Goal: Book appointment/travel/reservation

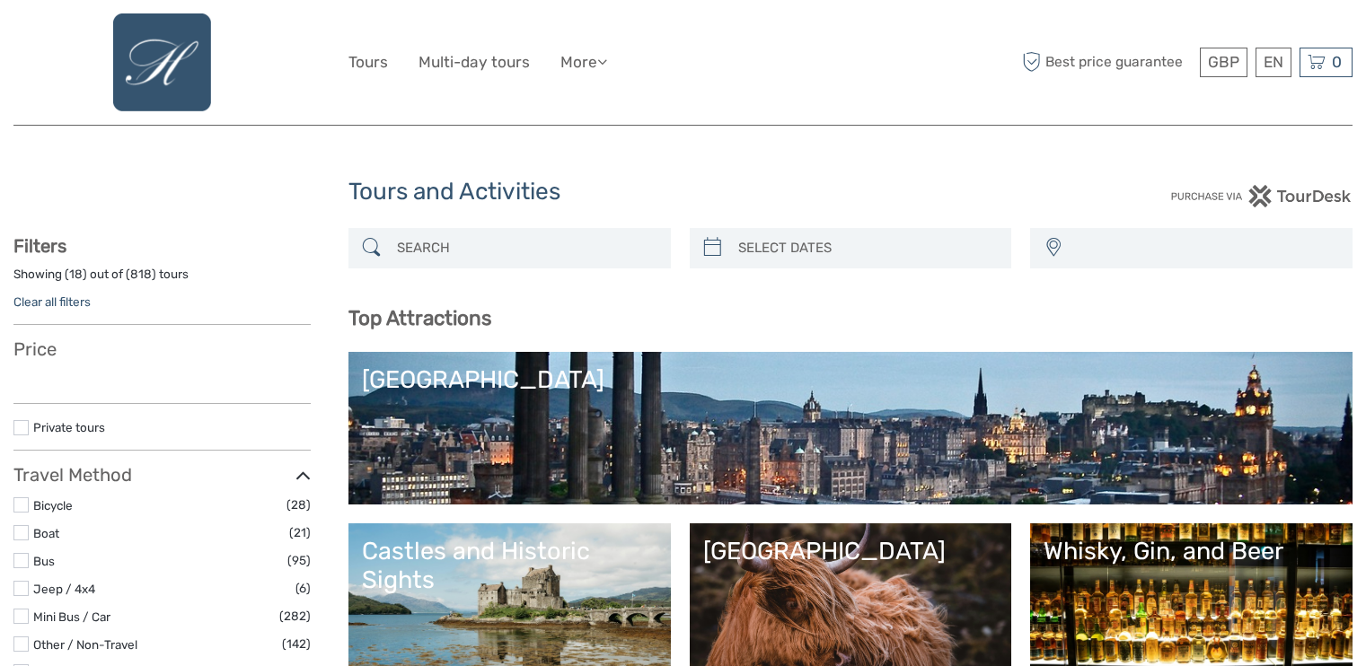
select select
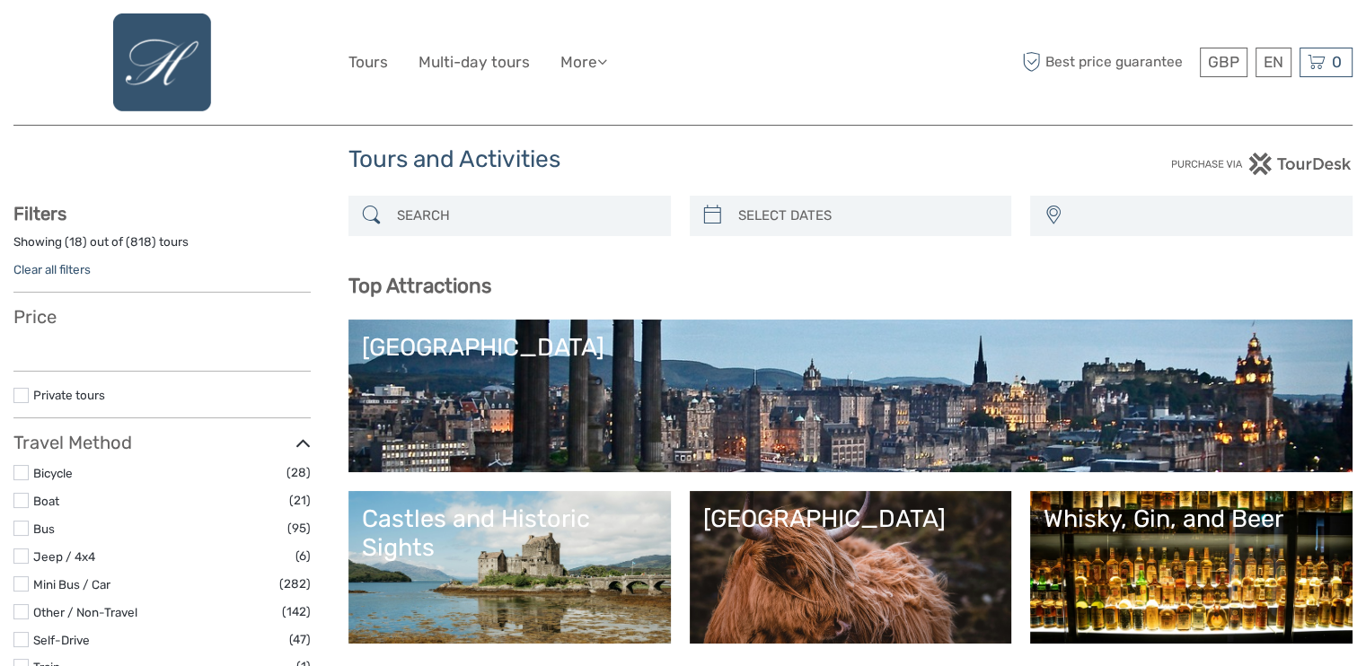
scroll to position [36, 0]
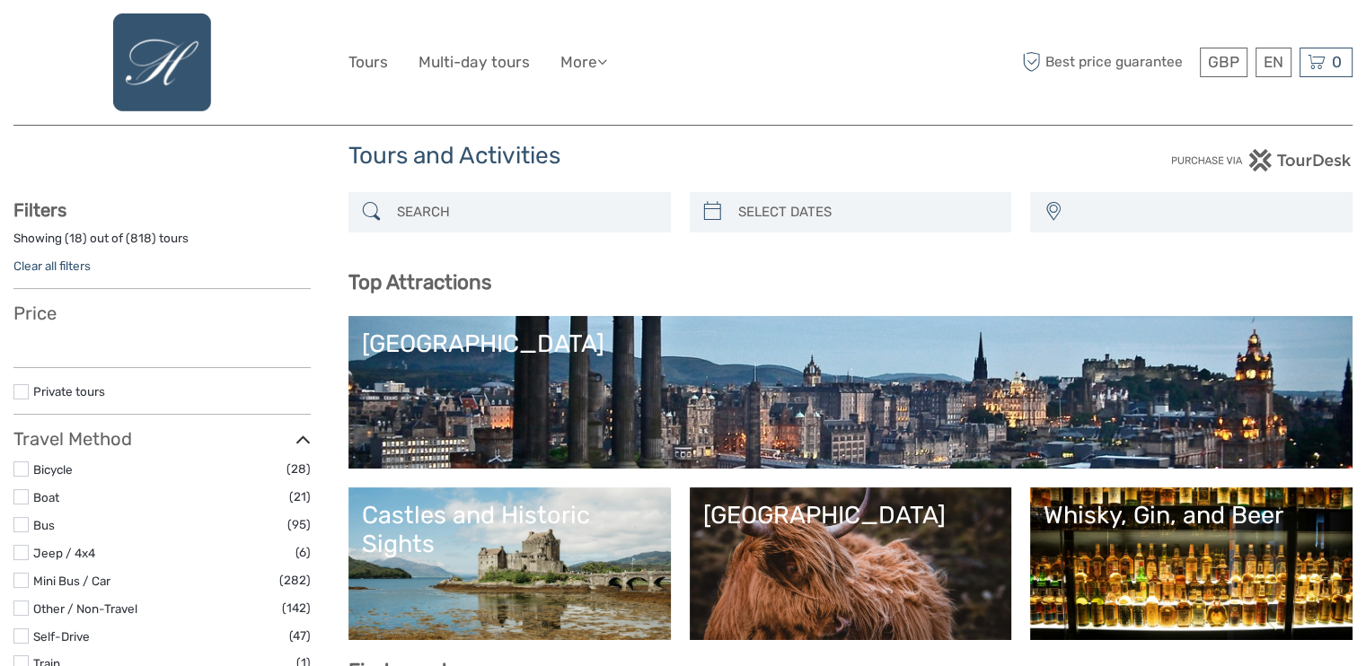
select select
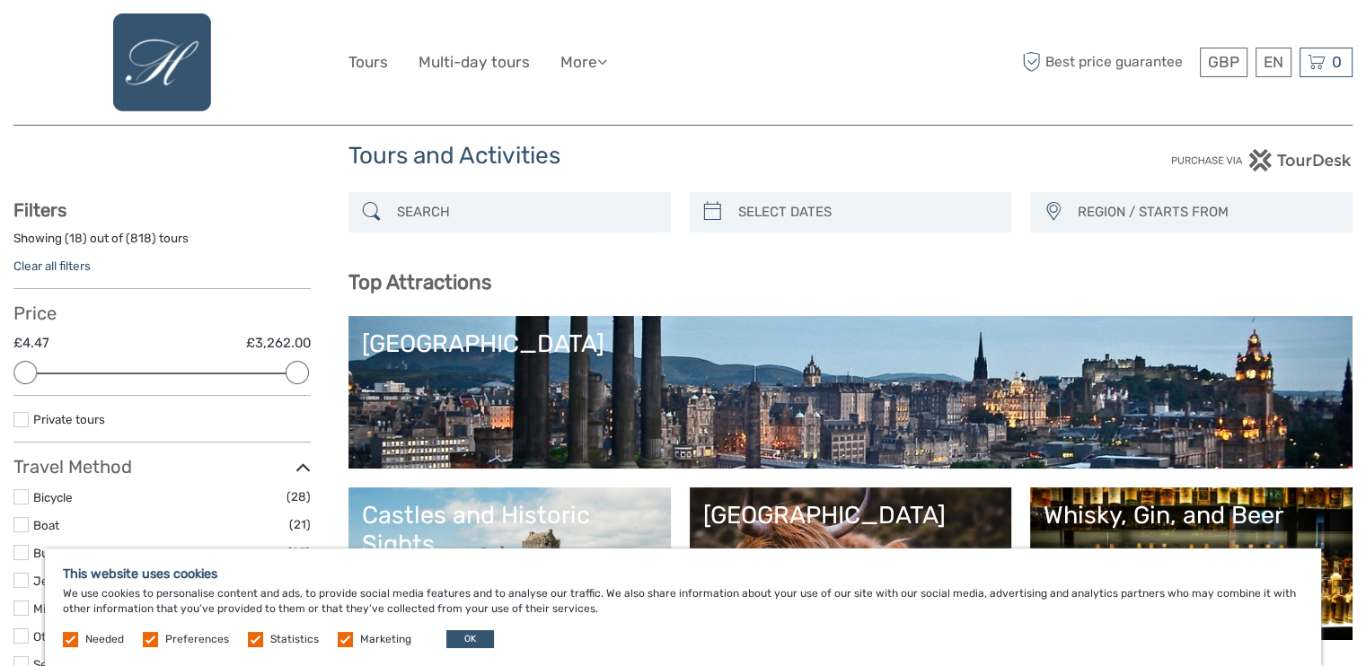
scroll to position [0, 0]
click at [463, 631] on button "OK" at bounding box center [470, 640] width 48 height 18
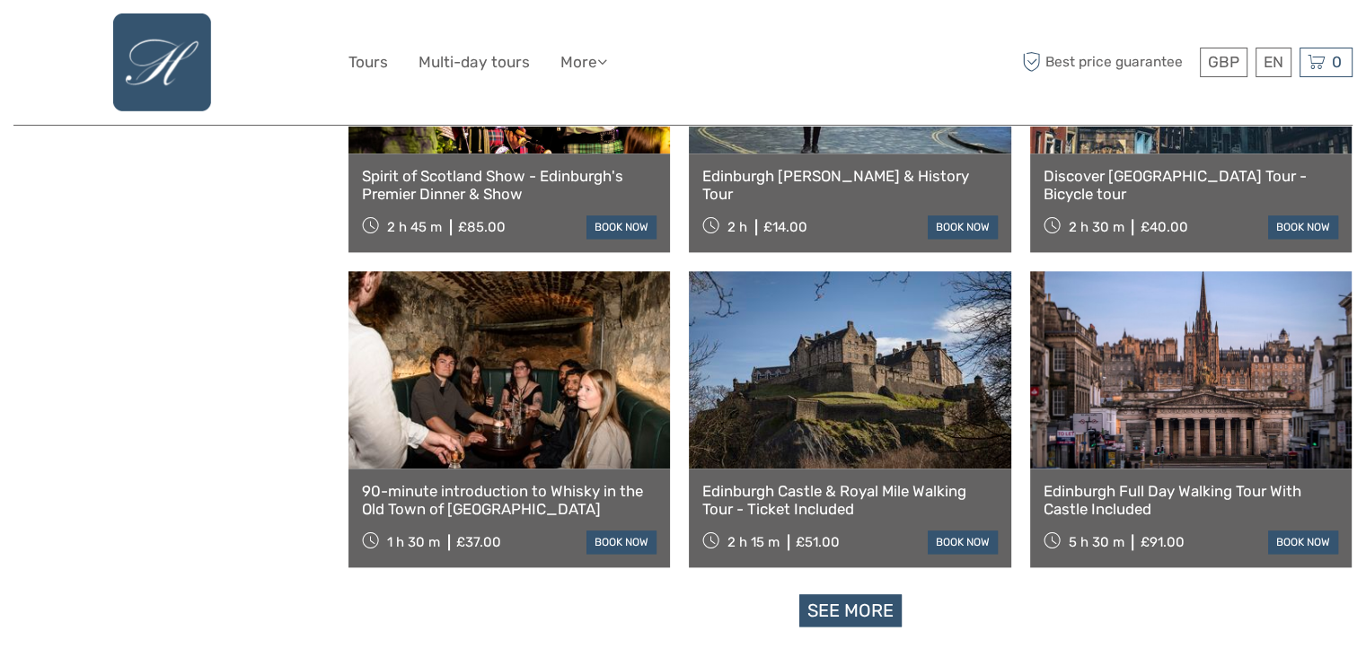
scroll to position [2048, 0]
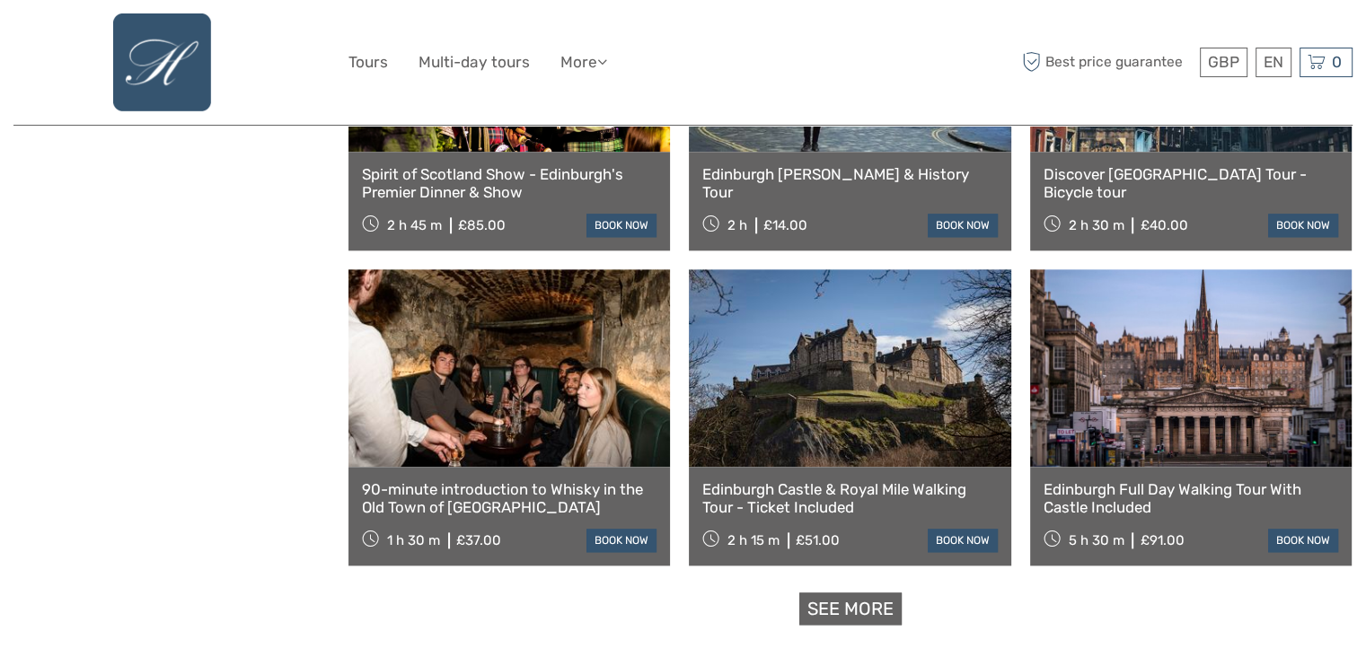
click at [856, 617] on link "See more" at bounding box center [850, 609] width 102 height 33
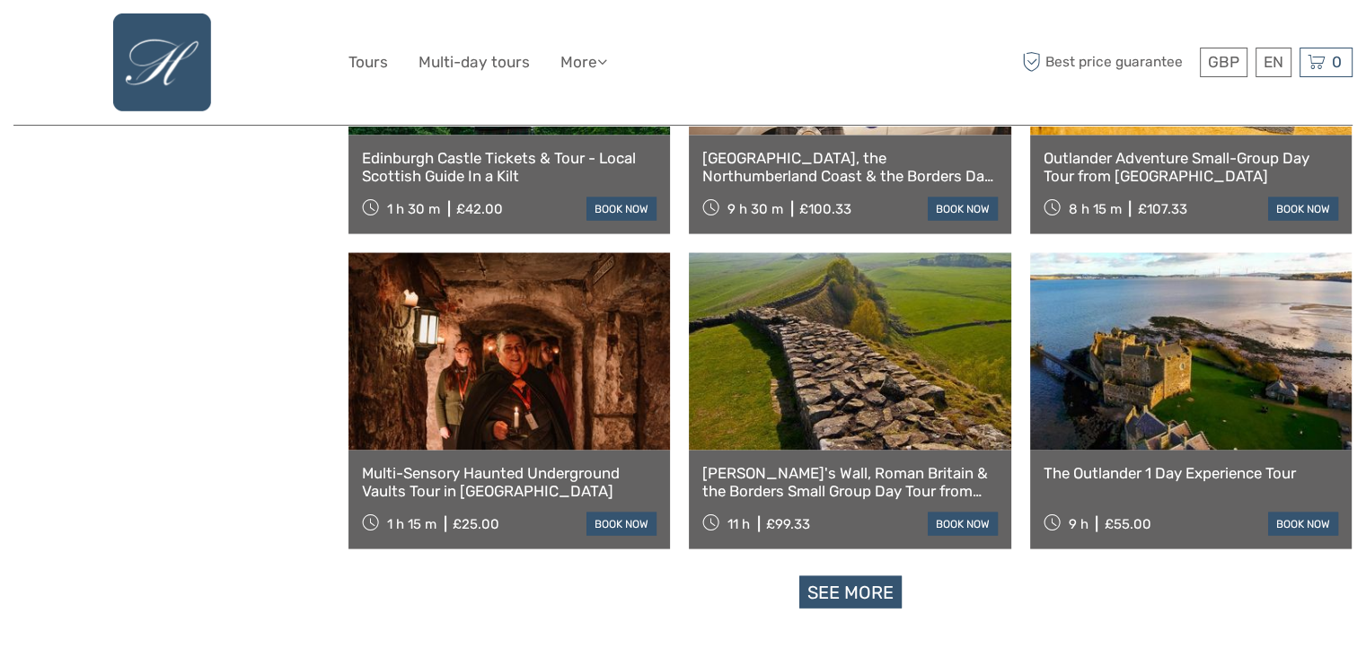
scroll to position [3557, 0]
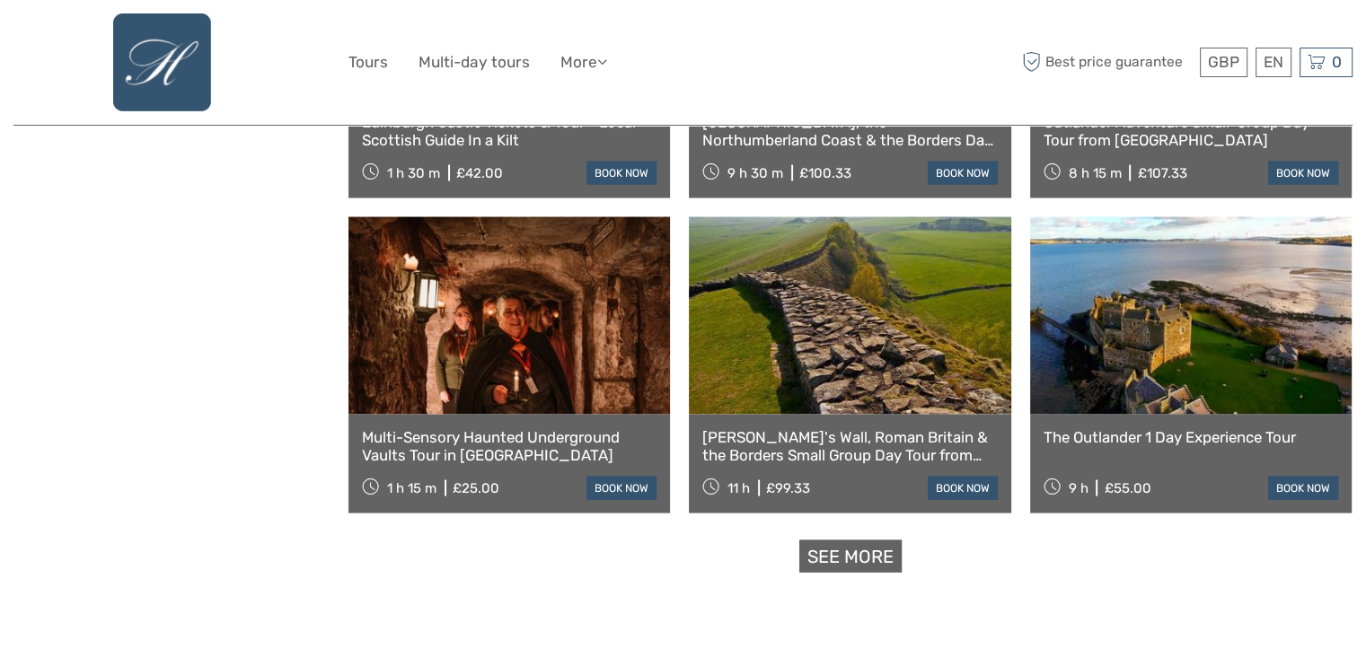
click at [884, 545] on link "See more" at bounding box center [850, 557] width 102 height 33
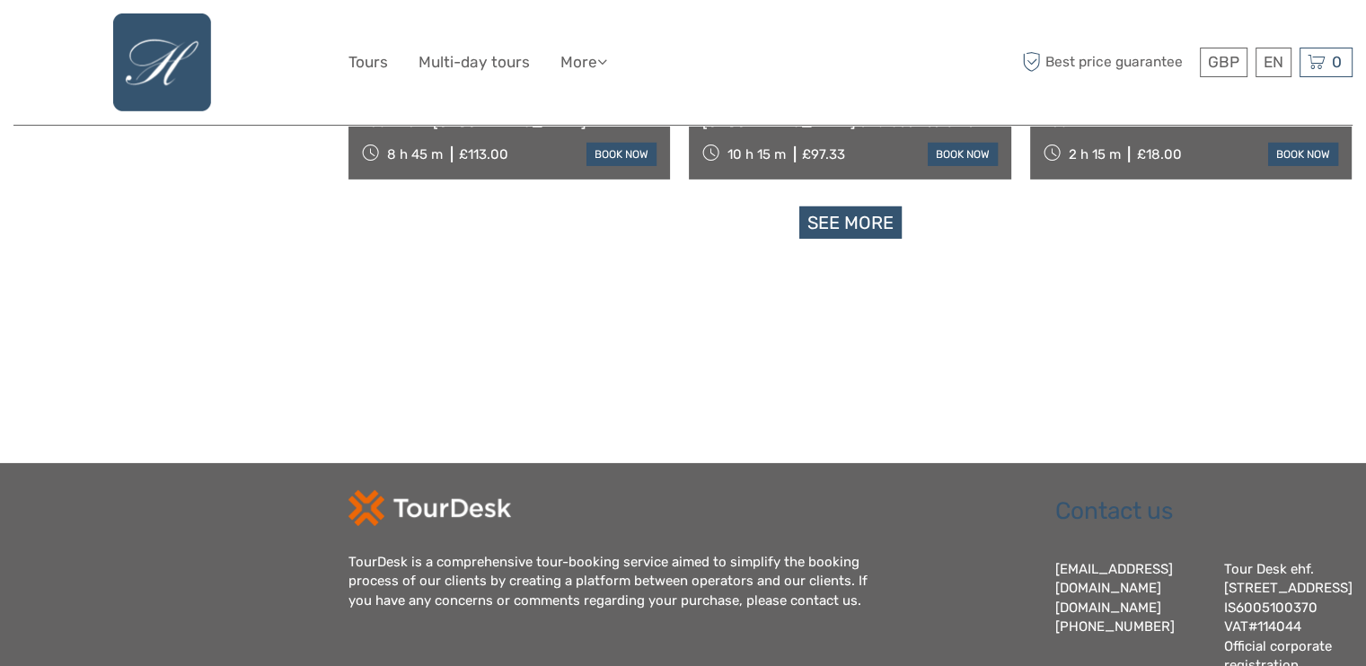
scroll to position [5784, 0]
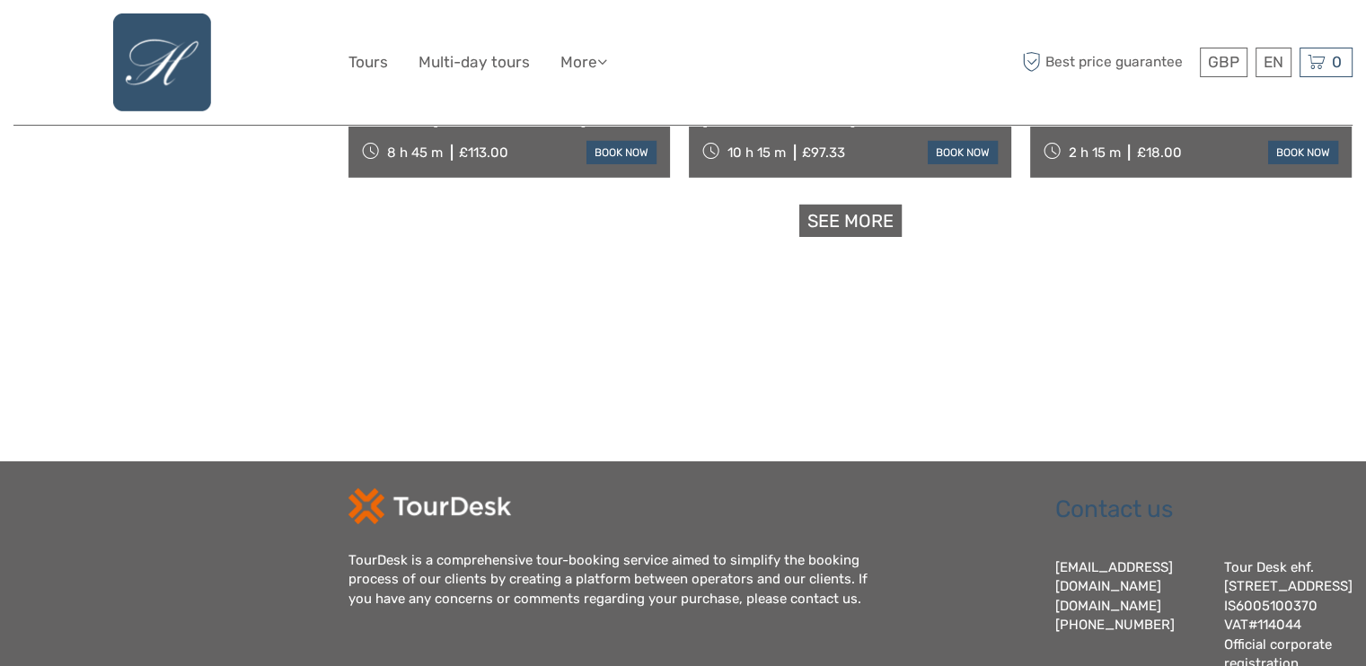
click at [859, 218] on link "See more" at bounding box center [850, 221] width 102 height 33
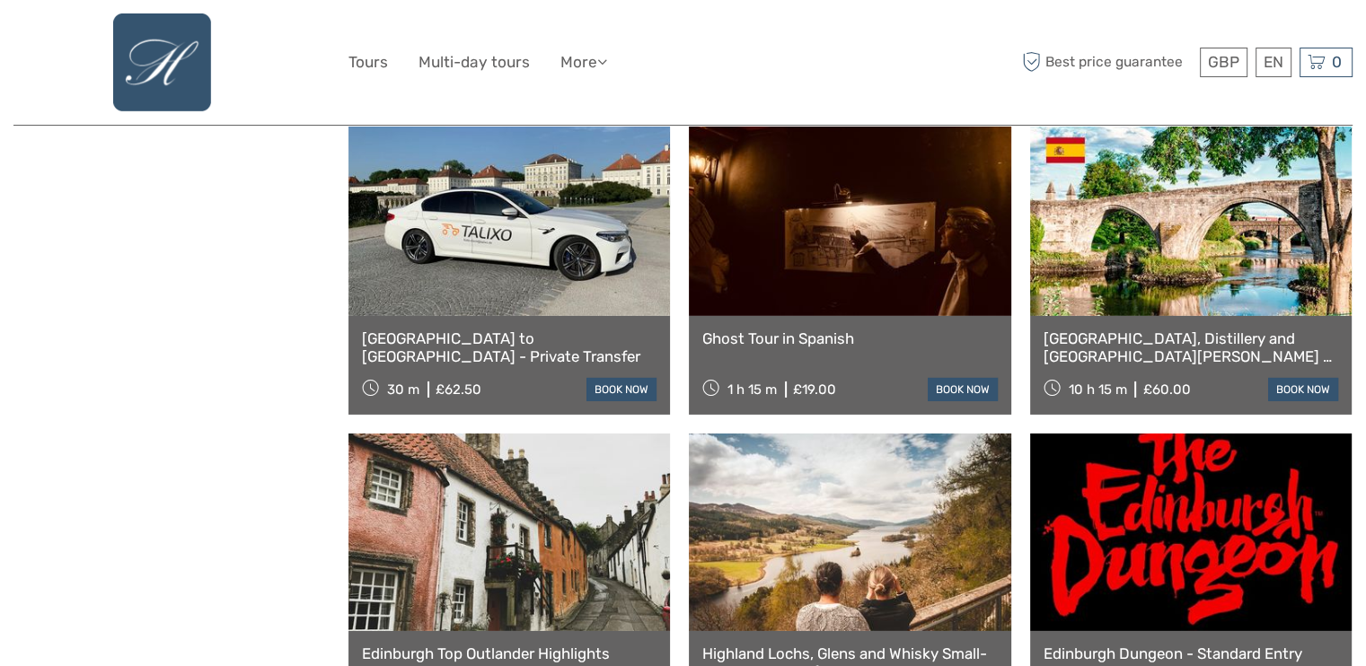
scroll to position [5856, 0]
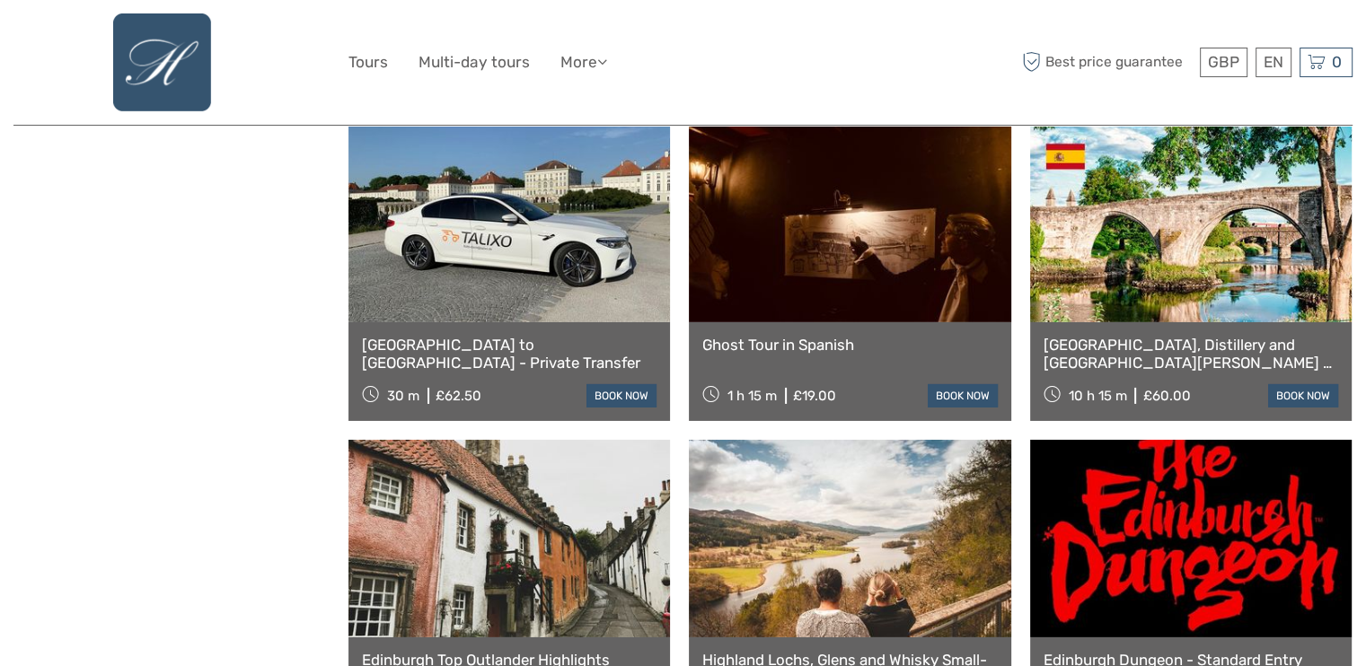
click at [499, 357] on link "[GEOGRAPHIC_DATA] to [GEOGRAPHIC_DATA] - Private Transfer" at bounding box center [509, 354] width 295 height 37
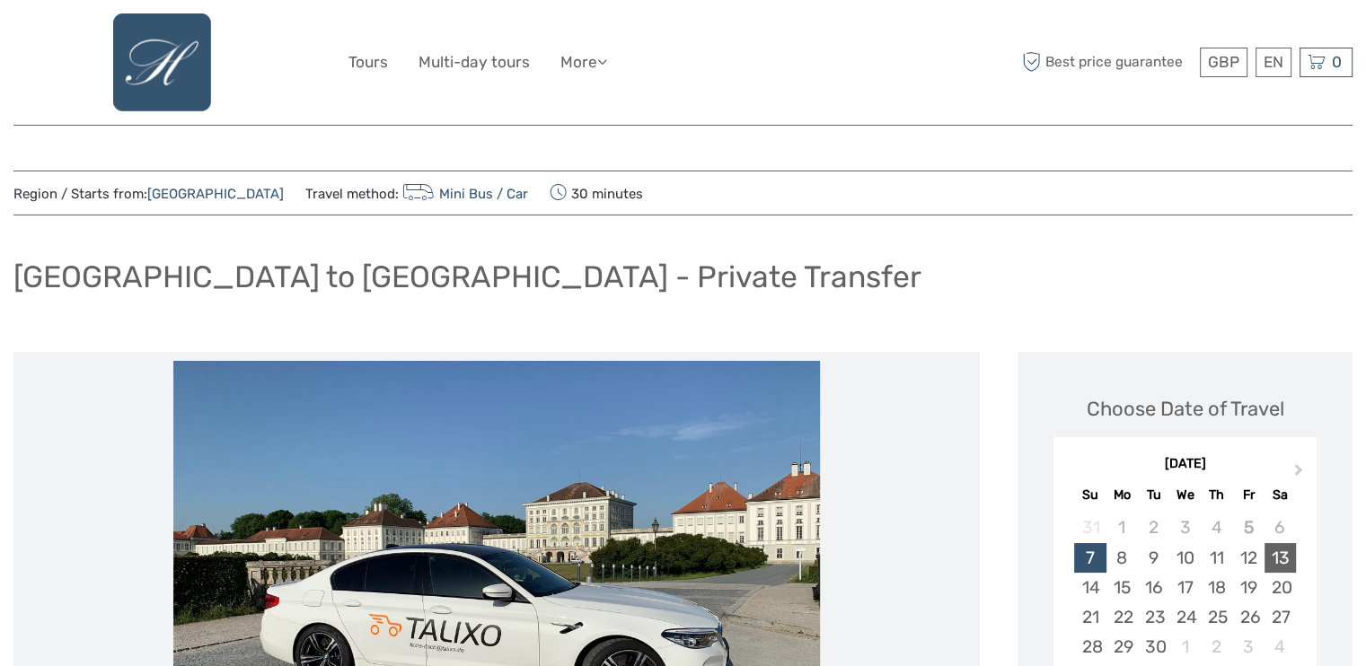
click at [1286, 559] on div "13" at bounding box center [1280, 558] width 31 height 30
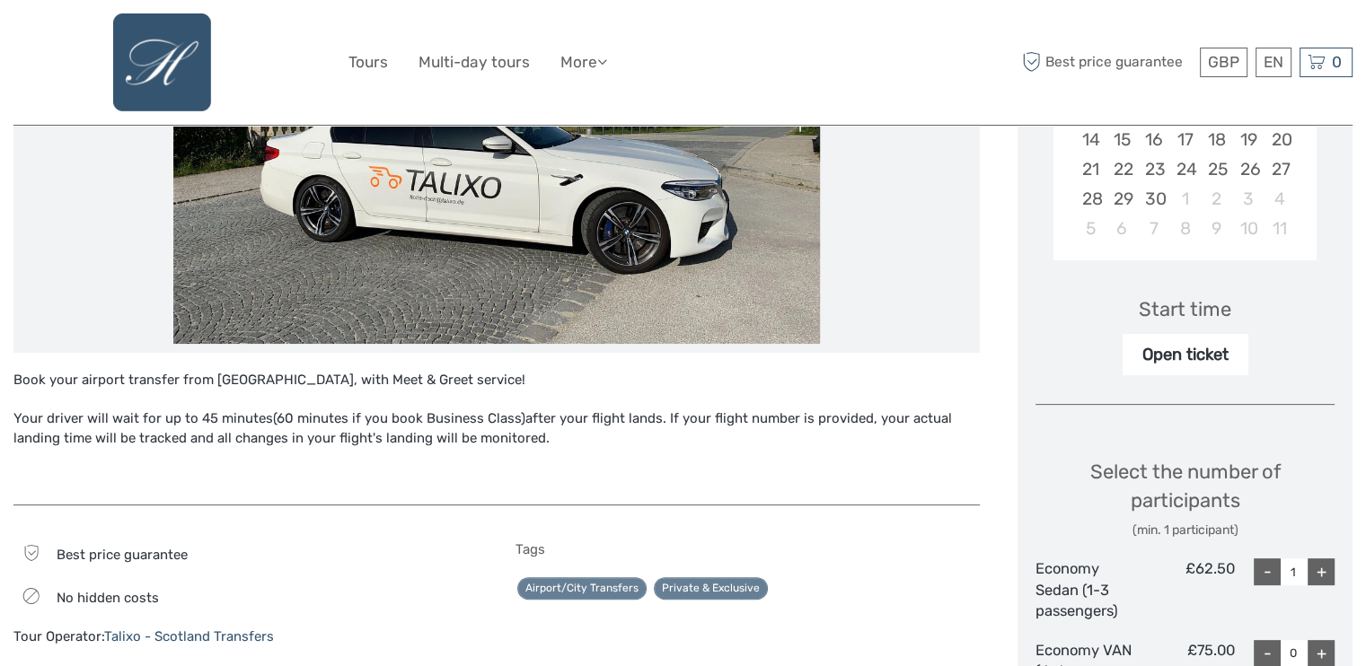
scroll to position [445, 0]
